Goal: Navigation & Orientation: Find specific page/section

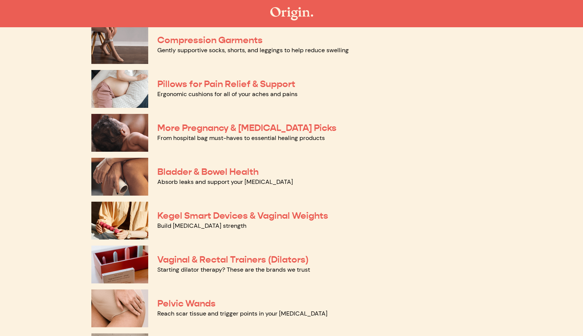
scroll to position [122, 0]
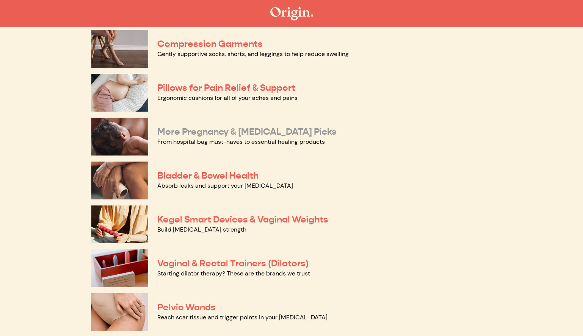
click at [276, 131] on link "More Pregnancy & [MEDICAL_DATA] Picks" at bounding box center [246, 131] width 179 height 11
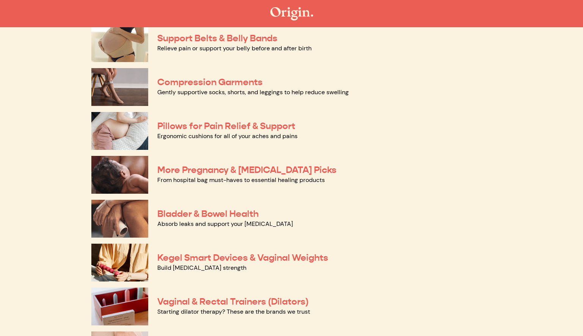
scroll to position [49, 0]
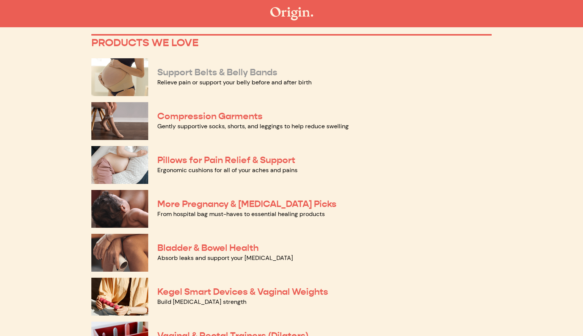
click at [237, 72] on link "Support Belts & Belly Bands" at bounding box center [217, 72] width 120 height 11
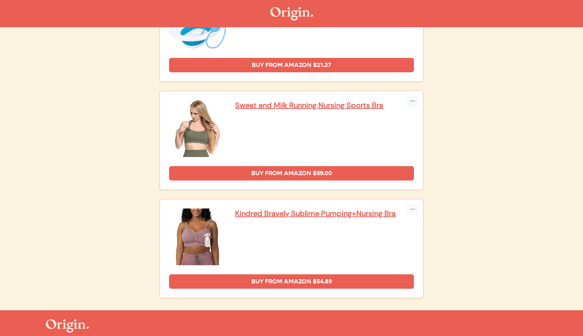
scroll to position [1596, 0]
